Goal: Task Accomplishment & Management: Manage account settings

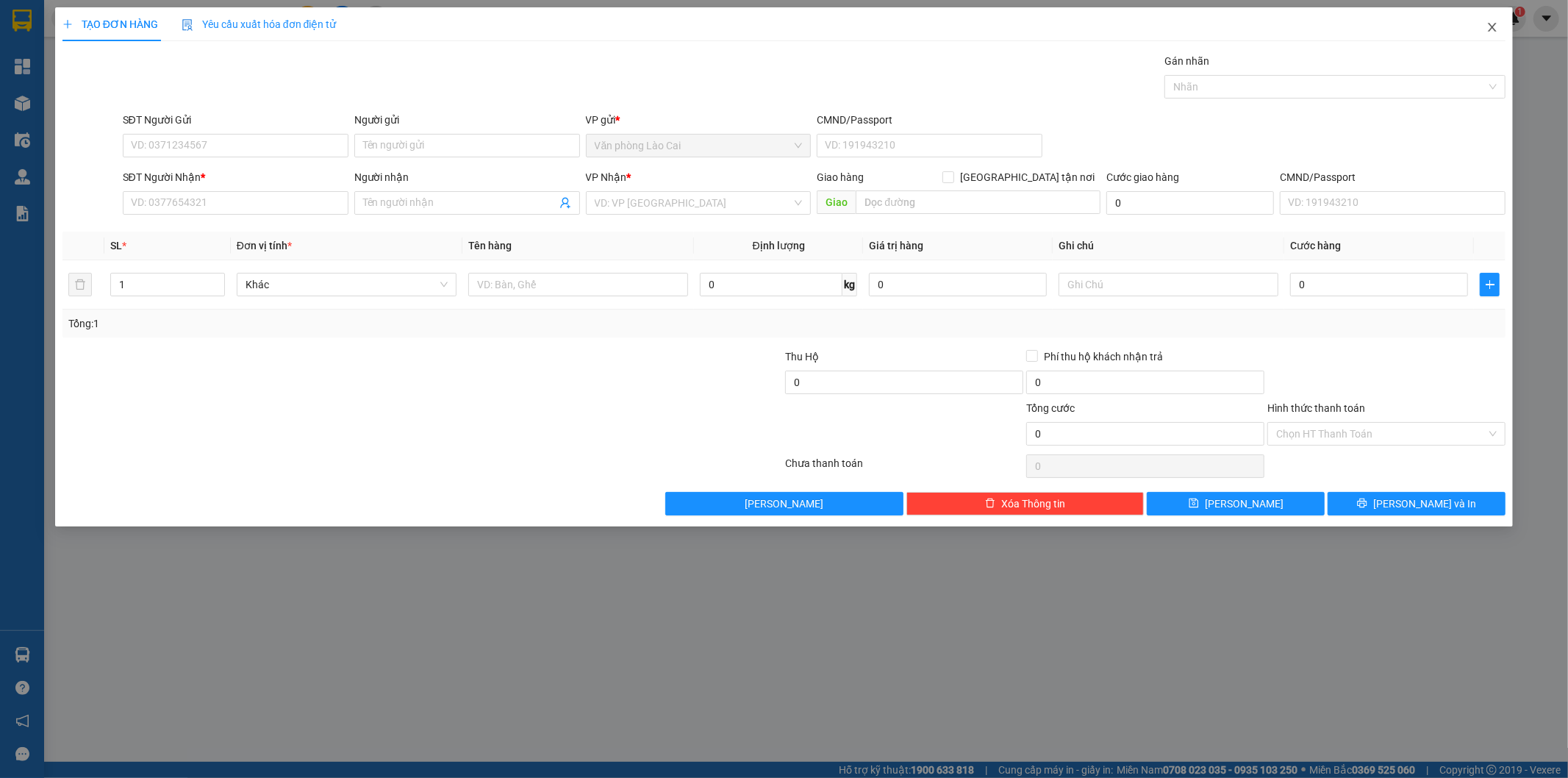
click at [1498, 29] on icon "close" at bounding box center [1492, 27] width 12 height 12
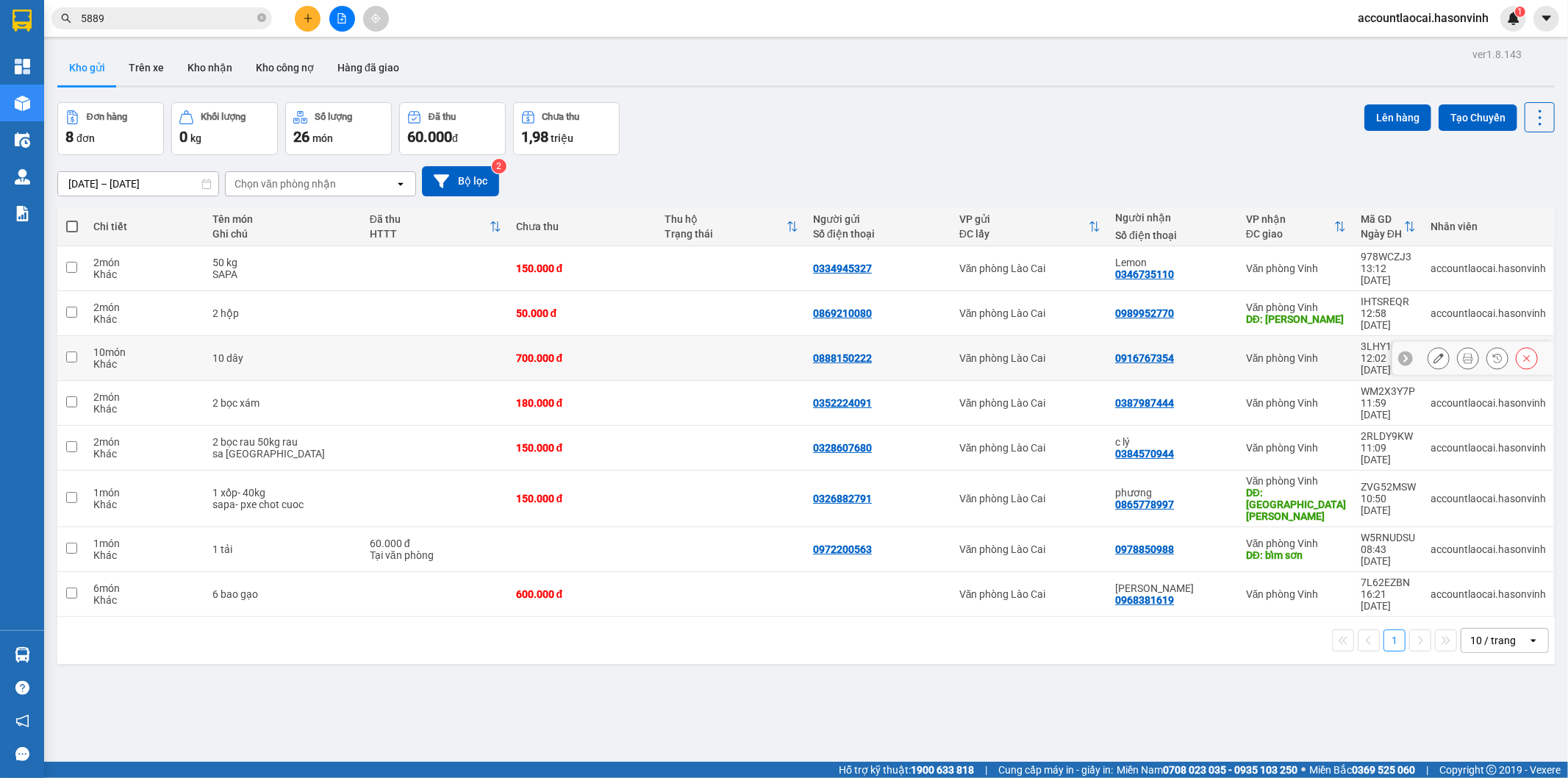
click at [1460, 345] on button at bounding box center [1468, 358] width 20 height 26
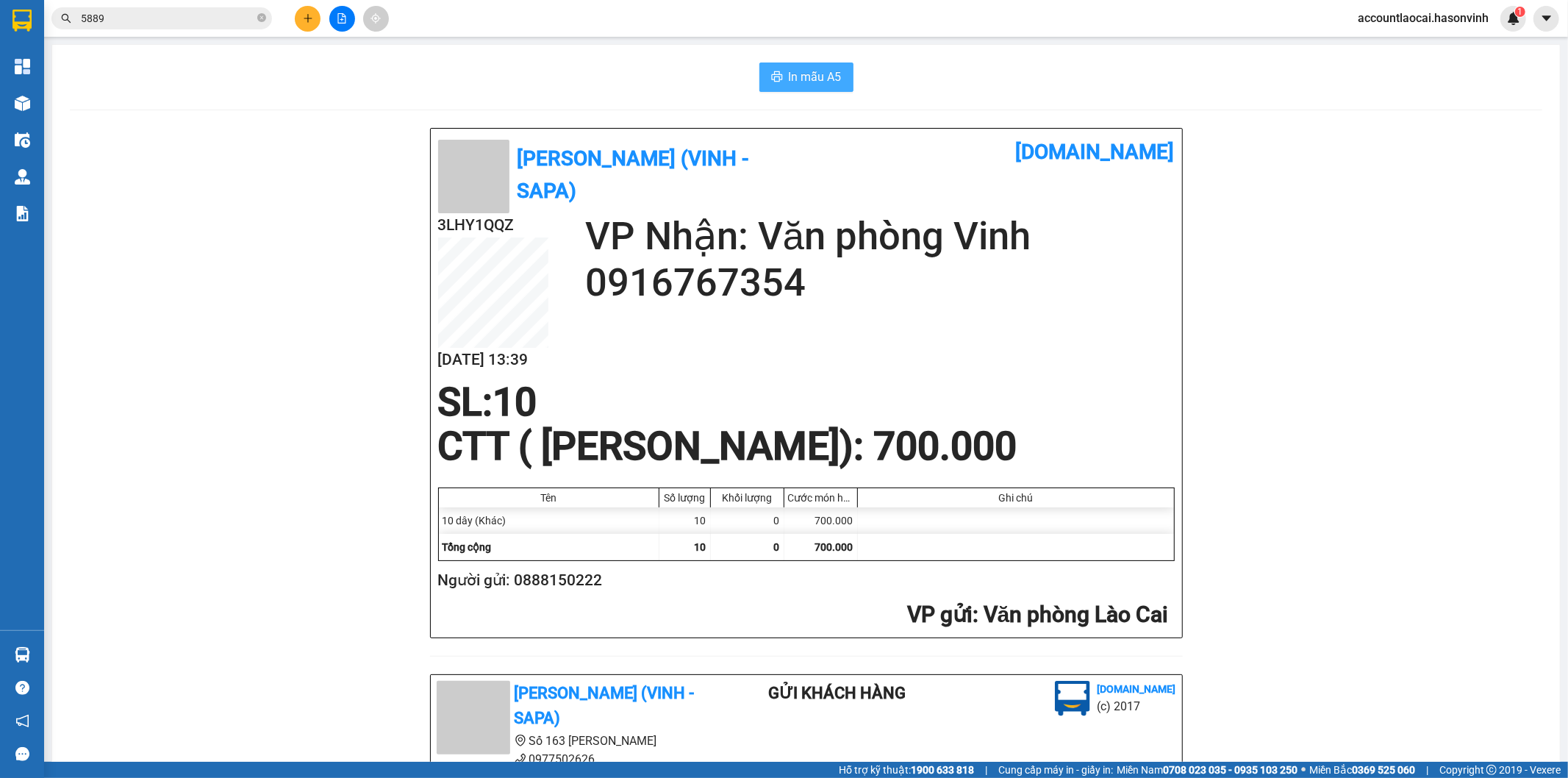
click at [796, 71] on span "In mẫu A5" at bounding box center [814, 76] width 53 height 19
click at [591, 182] on b "[PERSON_NAME] (Vinh - Sapa)" at bounding box center [633, 174] width 233 height 57
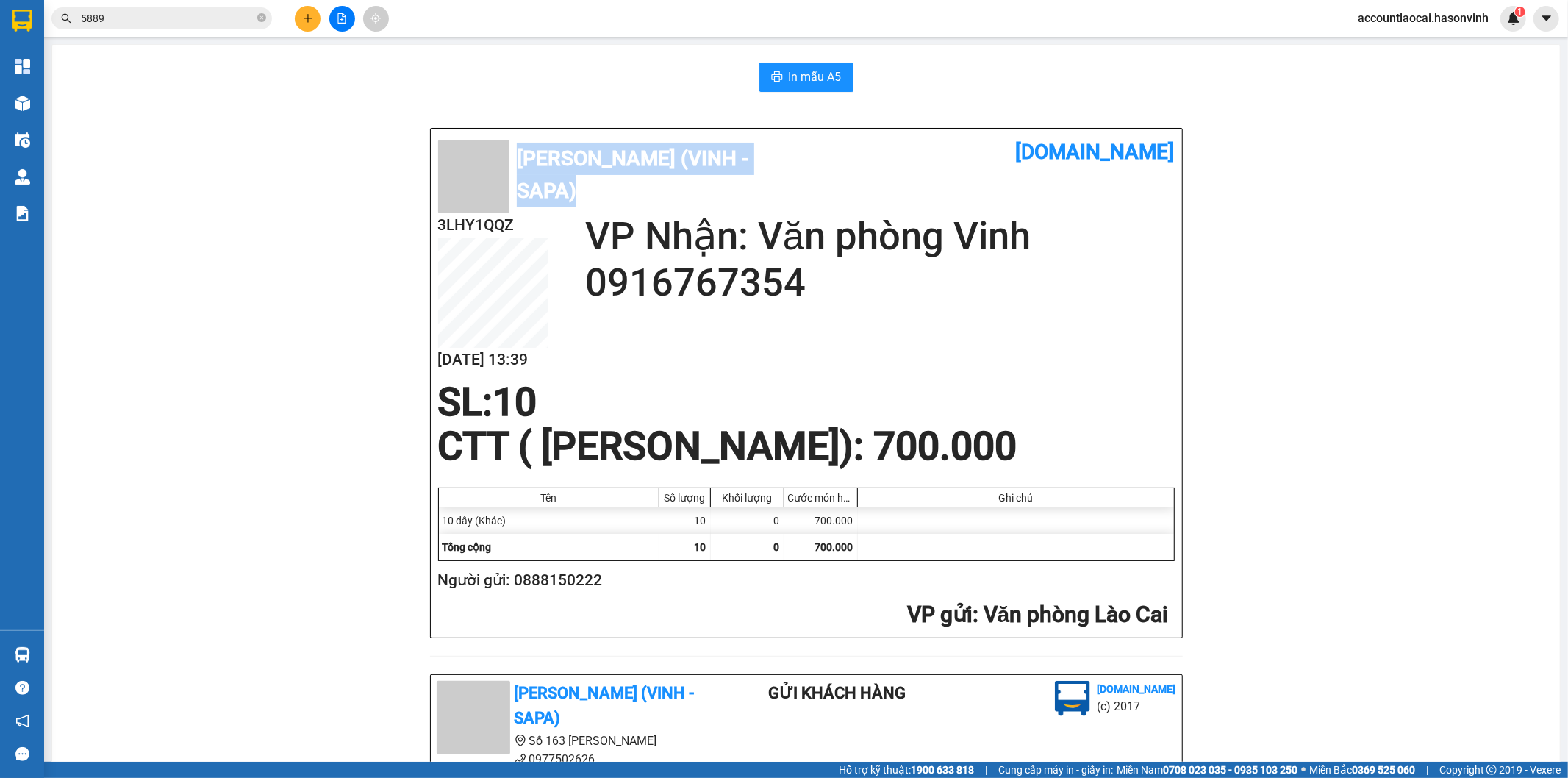
click at [591, 182] on b "[PERSON_NAME] (Vinh - Sapa)" at bounding box center [633, 174] width 233 height 57
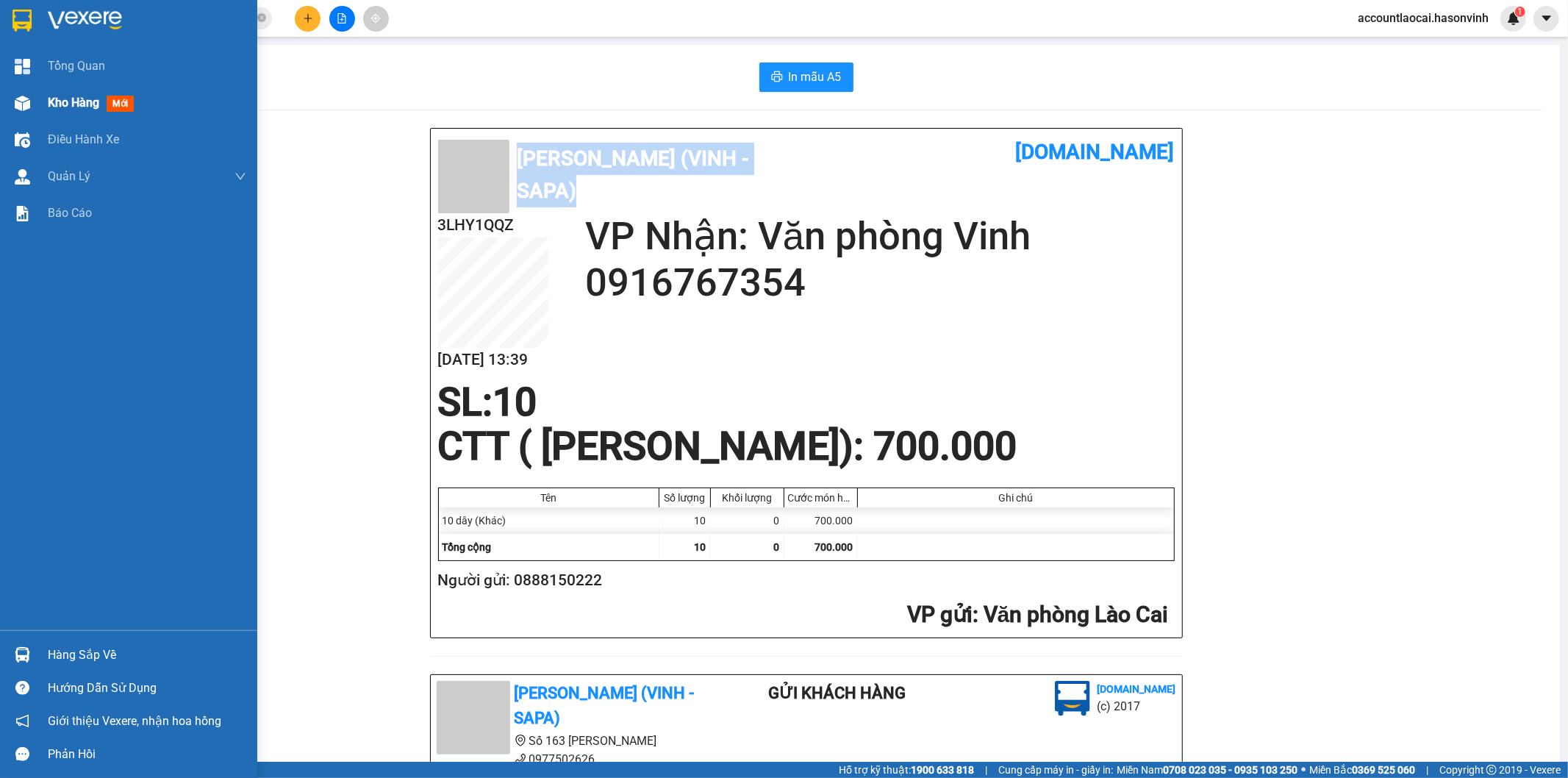
click at [62, 101] on span "Kho hàng" at bounding box center [73, 102] width 51 height 14
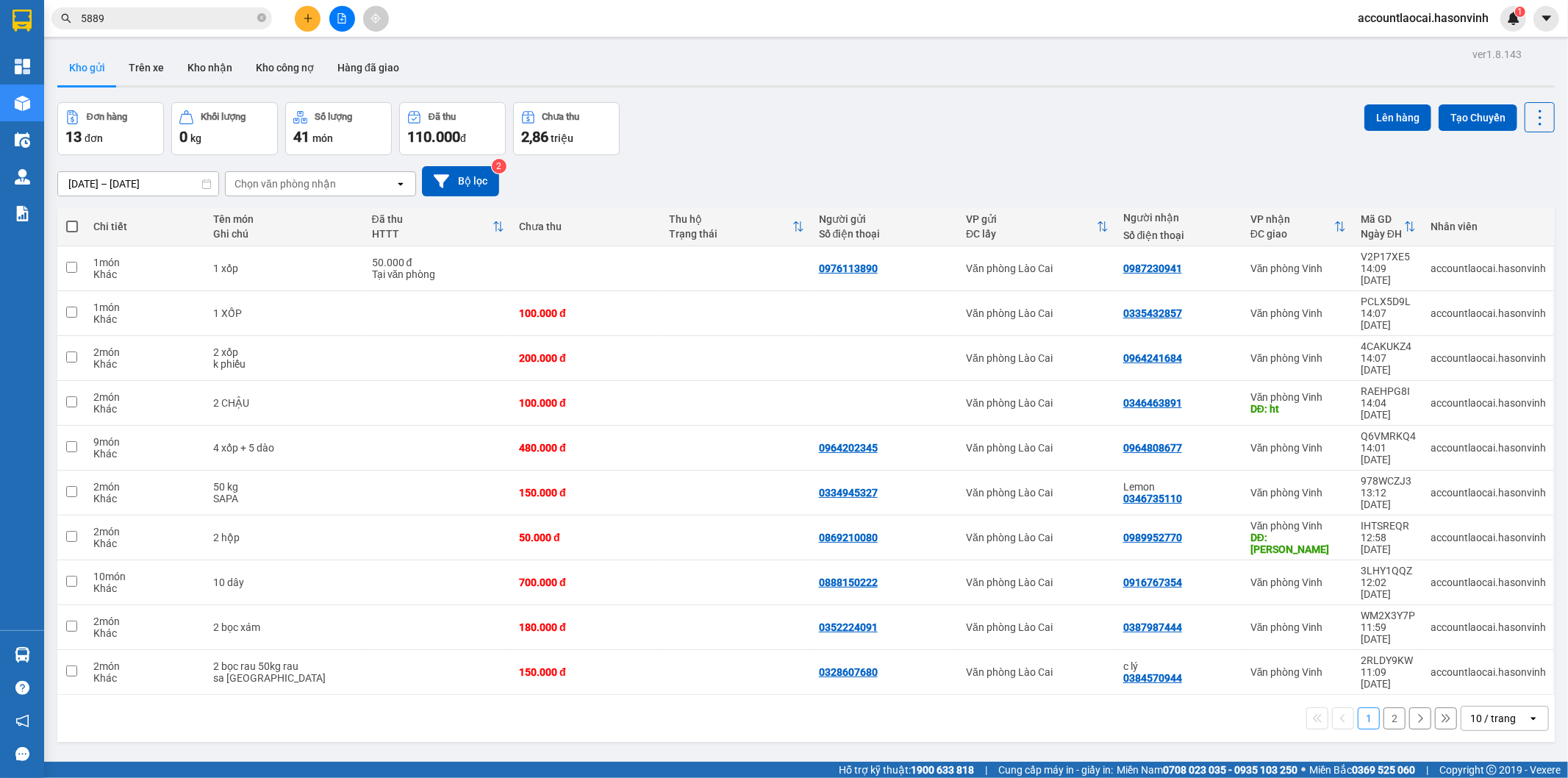
click at [1389, 707] on button "2" at bounding box center [1394, 718] width 22 height 22
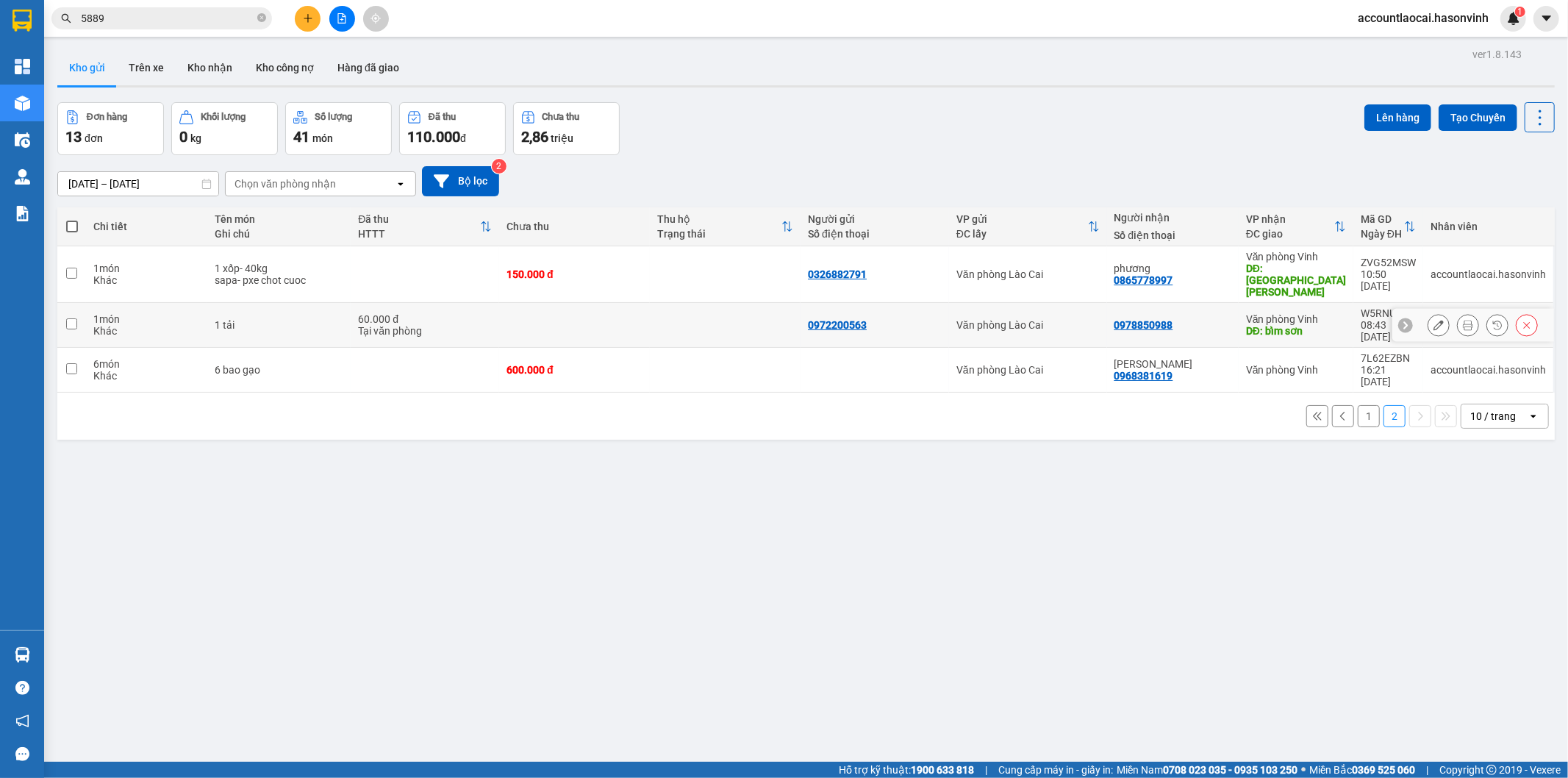
click at [1433, 320] on icon at bounding box center [1438, 325] width 11 height 11
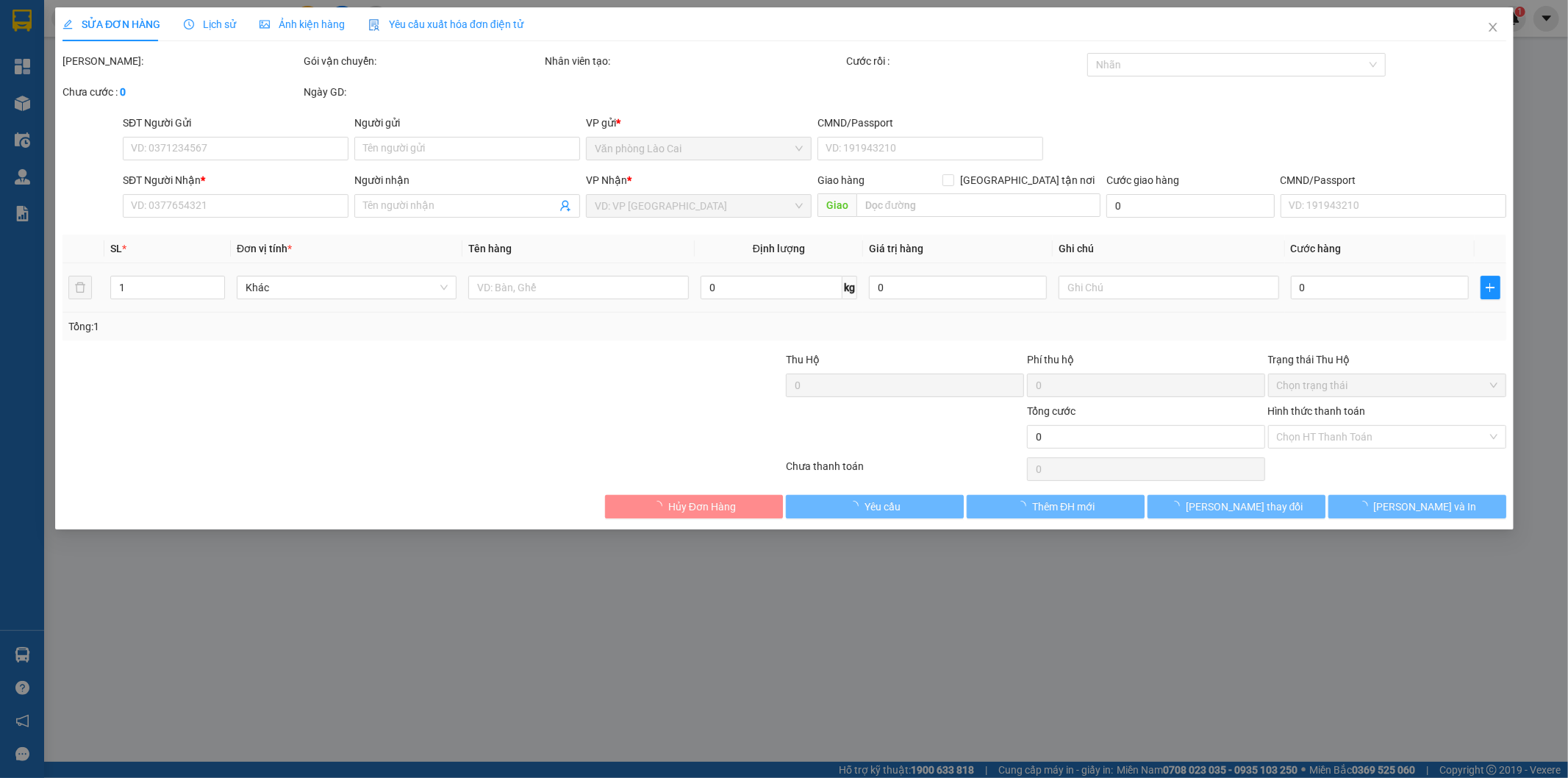
type input "0972200563"
type input "0978850988"
type input "bỉm sơn"
type input "60.000"
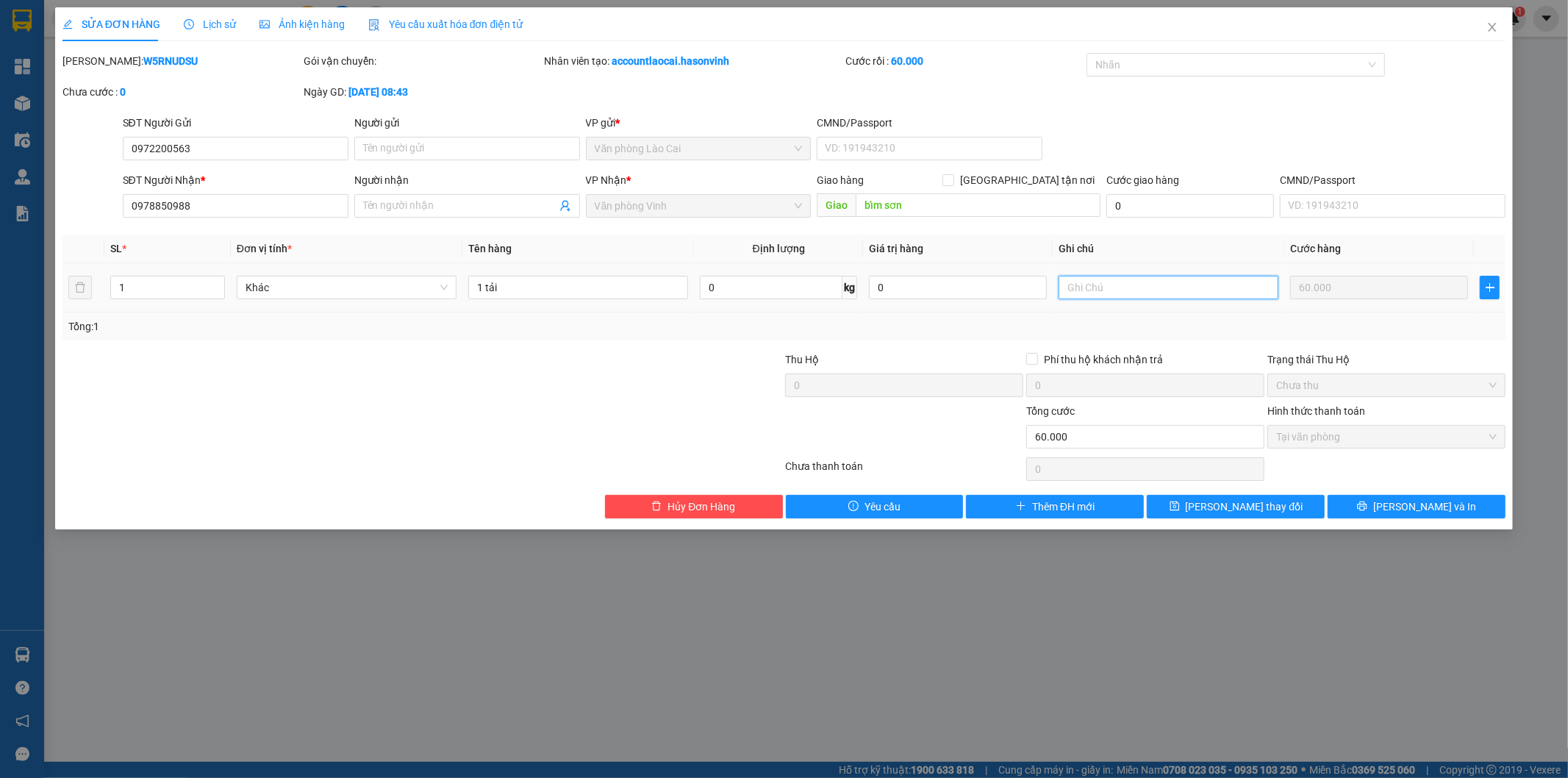
click at [1225, 289] on input "text" at bounding box center [1168, 287] width 220 height 24
type input "d"
type input "đi sáng"
click at [1276, 502] on button "[PERSON_NAME] thay đổi" at bounding box center [1235, 506] width 177 height 24
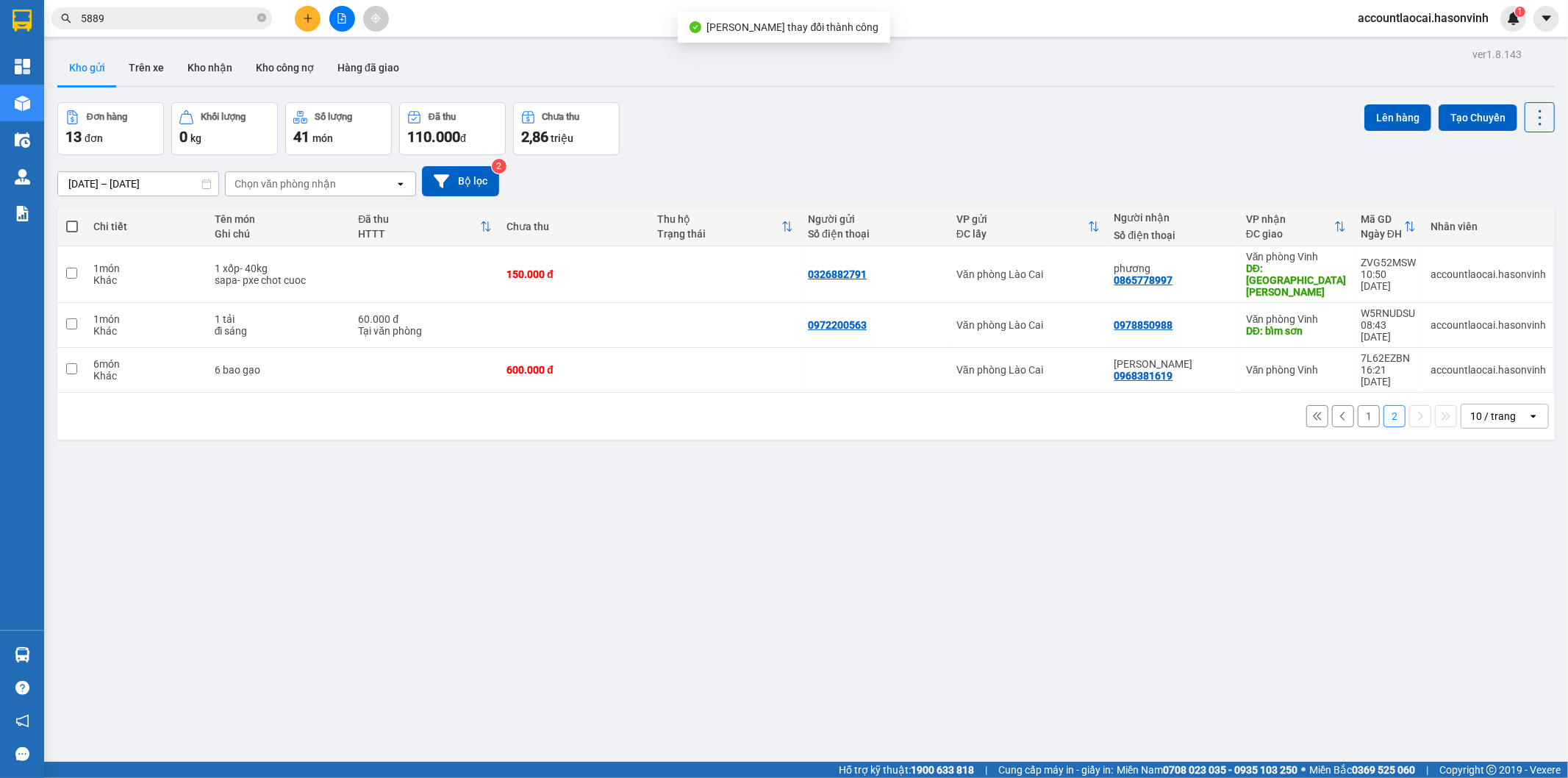
click at [1357, 405] on button "1" at bounding box center [1368, 416] width 22 height 22
